Goal: Navigation & Orientation: Find specific page/section

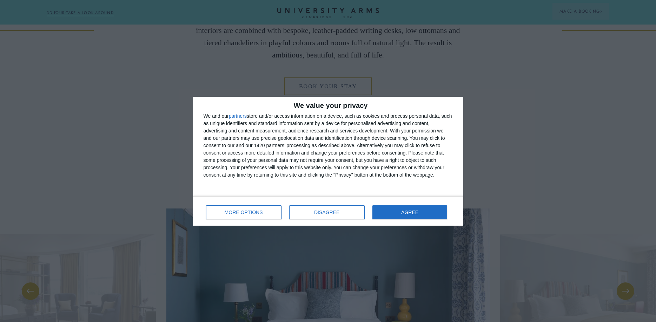
scroll to position [501, 0]
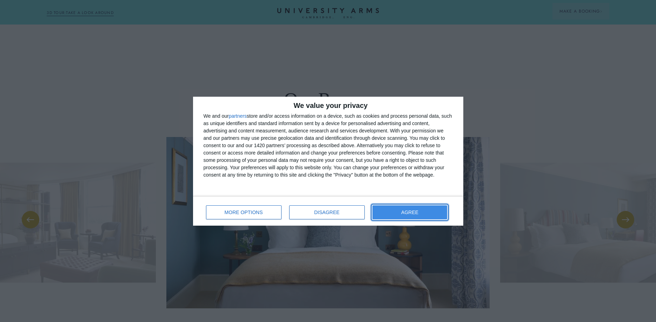
click at [409, 210] on span "AGREE" at bounding box center [409, 212] width 17 height 5
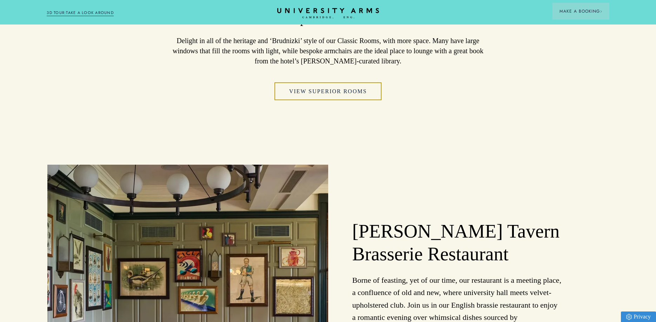
scroll to position [958, 0]
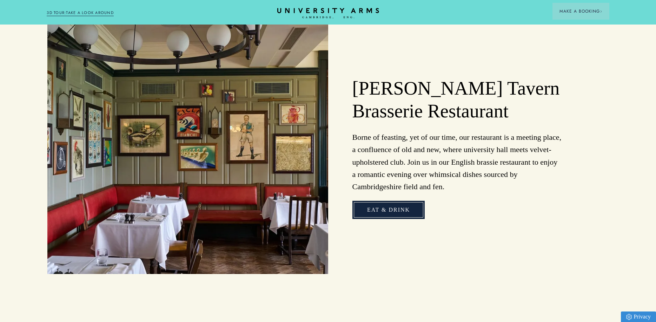
click at [394, 209] on link "Eat & Drink" at bounding box center [388, 210] width 72 height 18
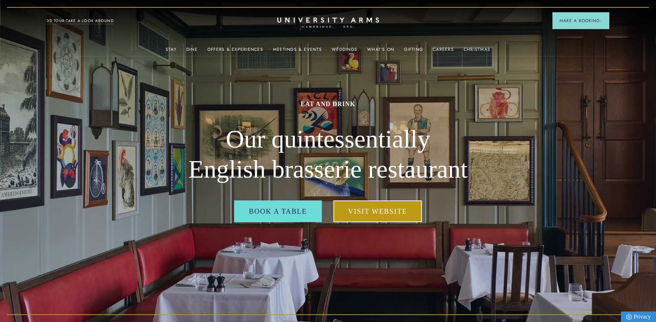
click at [373, 210] on link "Visit Website" at bounding box center [377, 212] width 88 height 22
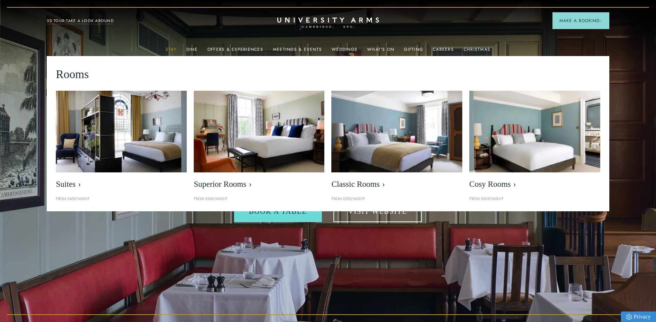
click at [170, 49] on link "Stay" at bounding box center [171, 51] width 11 height 9
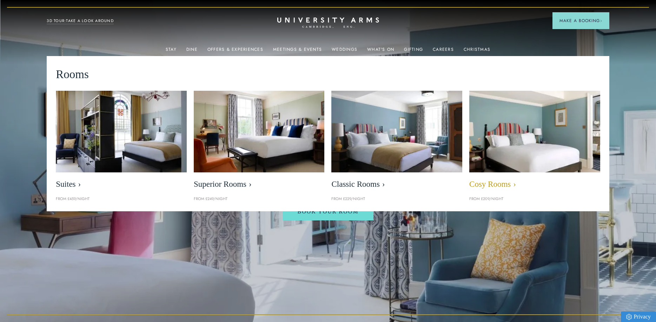
click at [557, 154] on img at bounding box center [534, 132] width 150 height 94
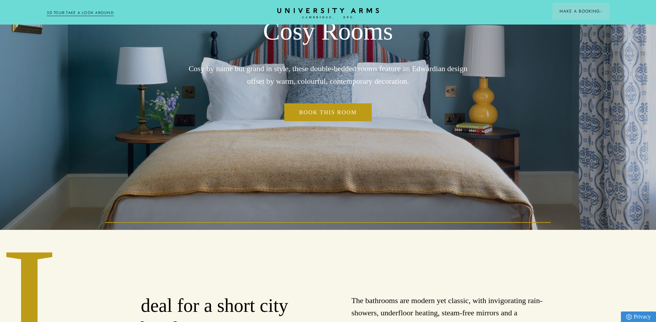
scroll to position [75, 0]
